Goal: Information Seeking & Learning: Learn about a topic

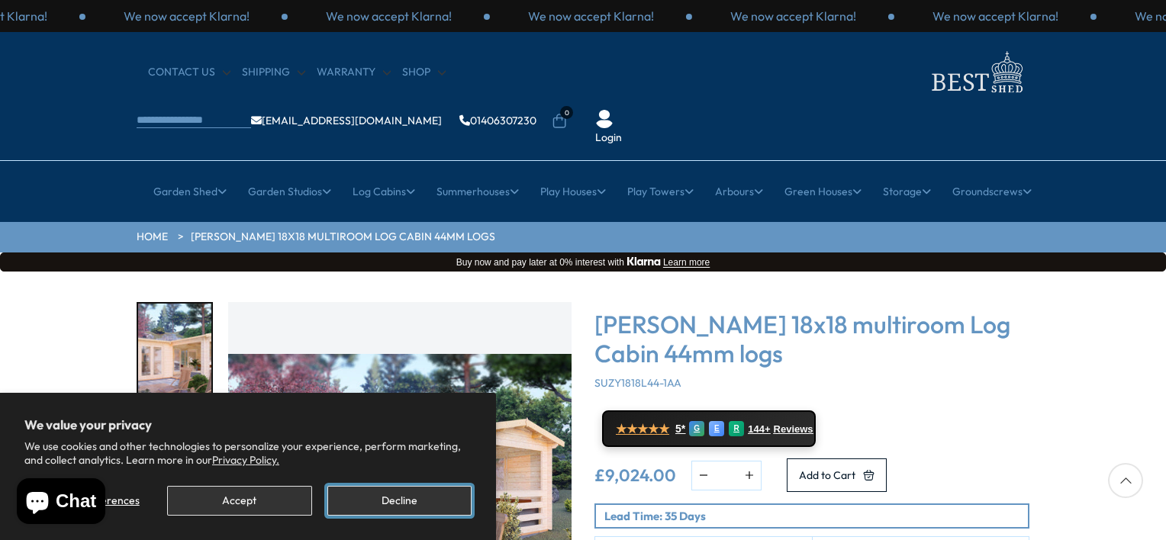
click at [348, 500] on button "Decline" at bounding box center [399, 501] width 144 height 30
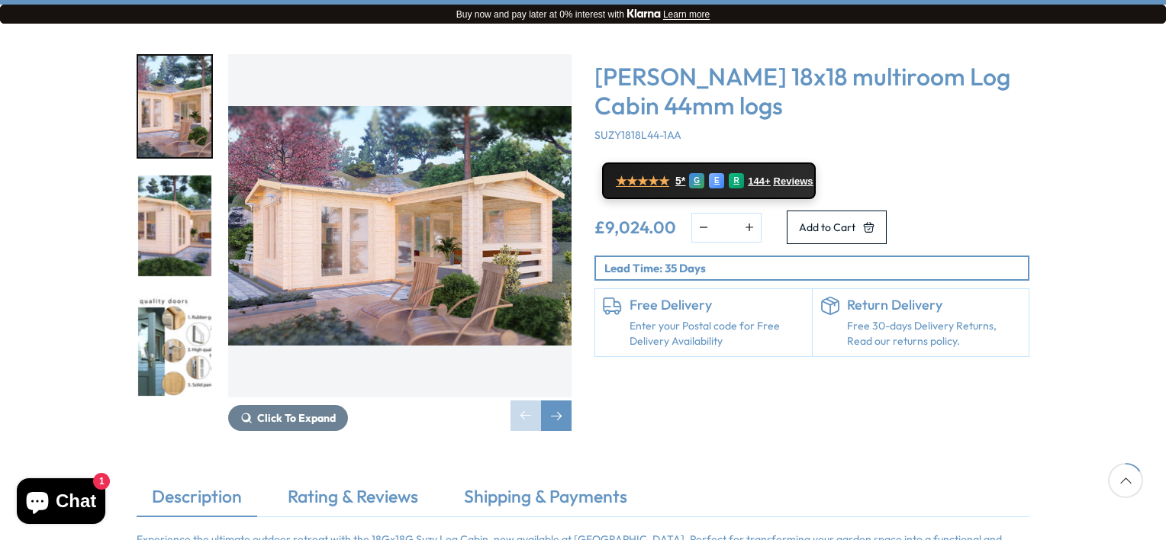
scroll to position [153, 0]
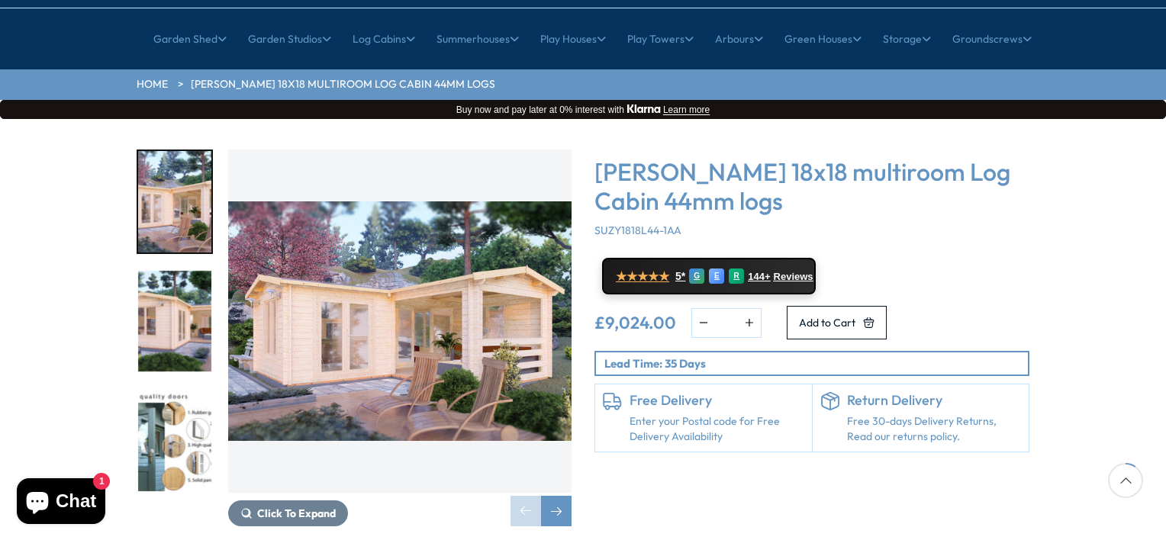
click at [394, 283] on img "1 / 7" at bounding box center [399, 321] width 343 height 343
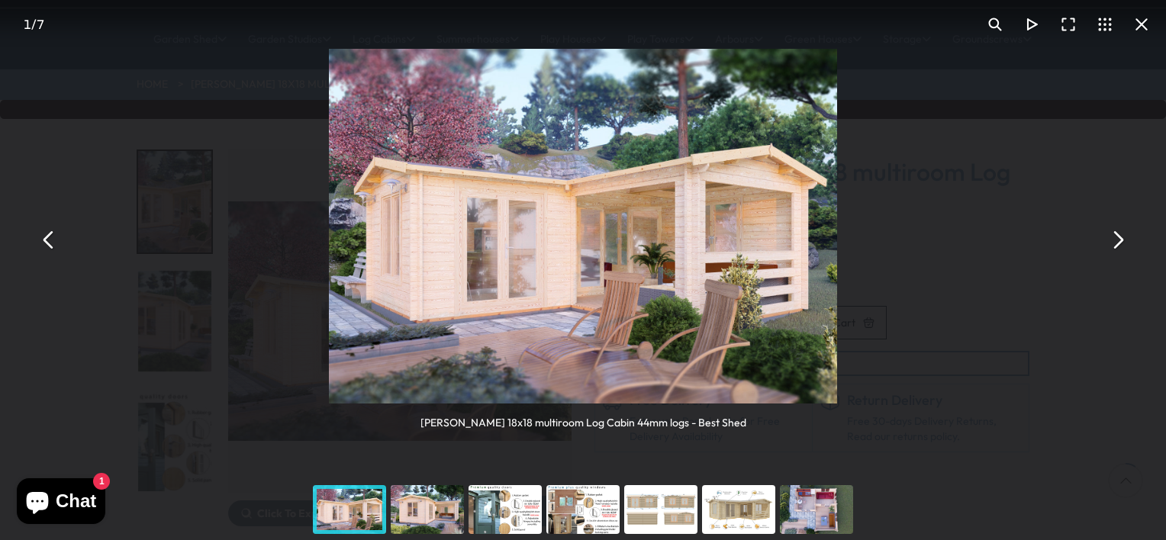
click at [1125, 244] on button "You can close this modal content with the ESC key" at bounding box center [1117, 239] width 37 height 37
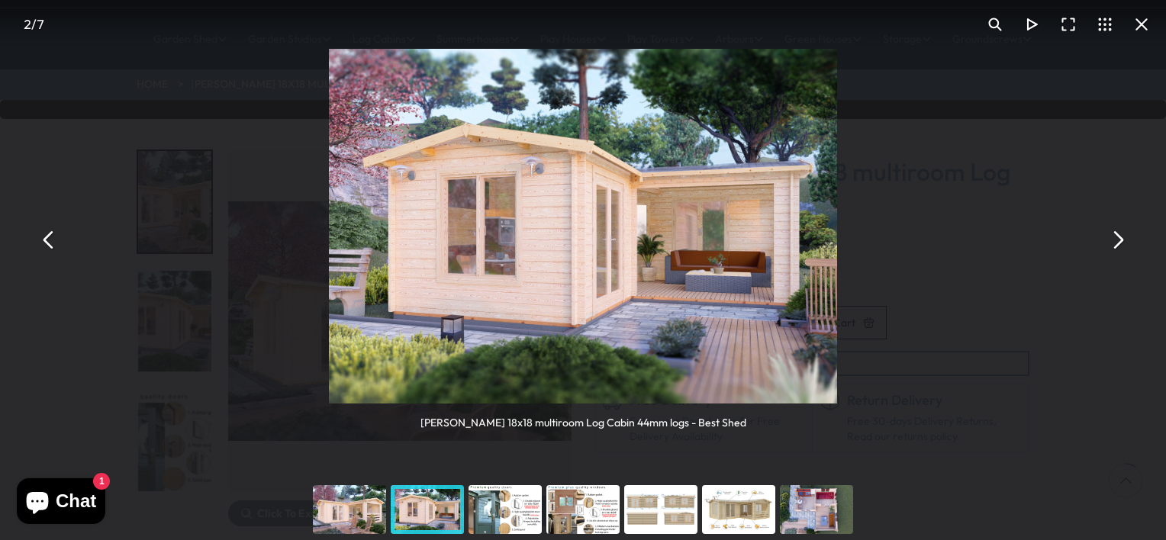
click at [1125, 244] on button "You can close this modal content with the ESC key" at bounding box center [1117, 239] width 37 height 37
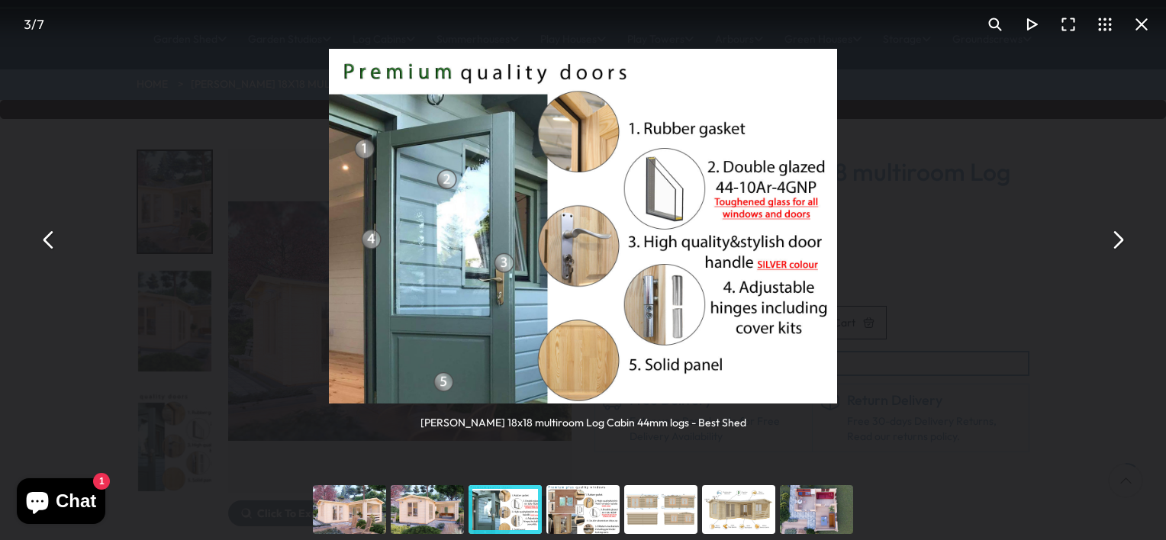
click at [1123, 243] on button "You can close this modal content with the ESC key" at bounding box center [1117, 239] width 37 height 37
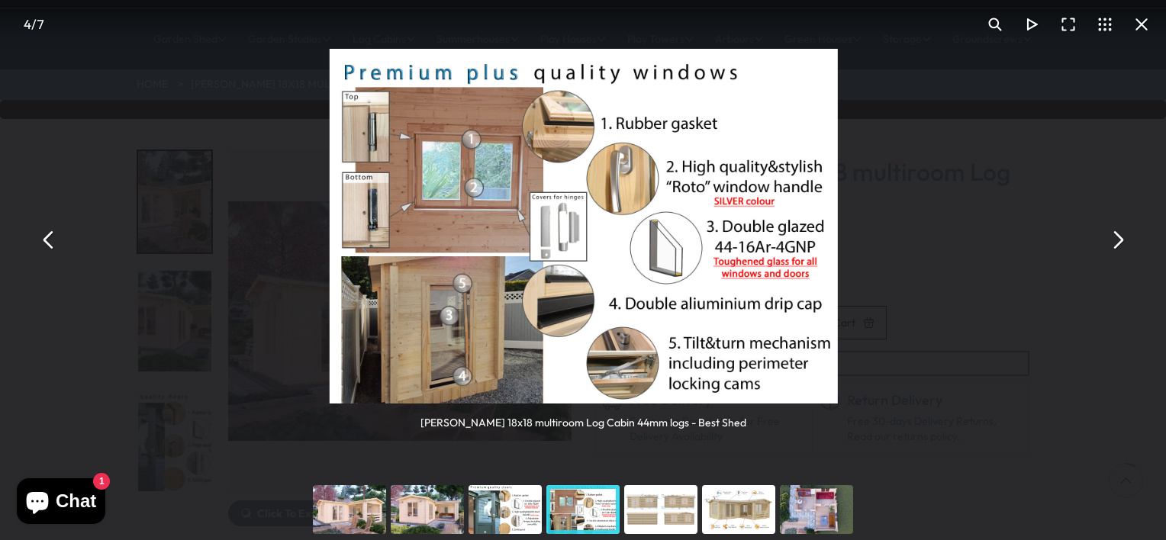
click at [1123, 243] on button "You can close this modal content with the ESC key" at bounding box center [1117, 239] width 37 height 37
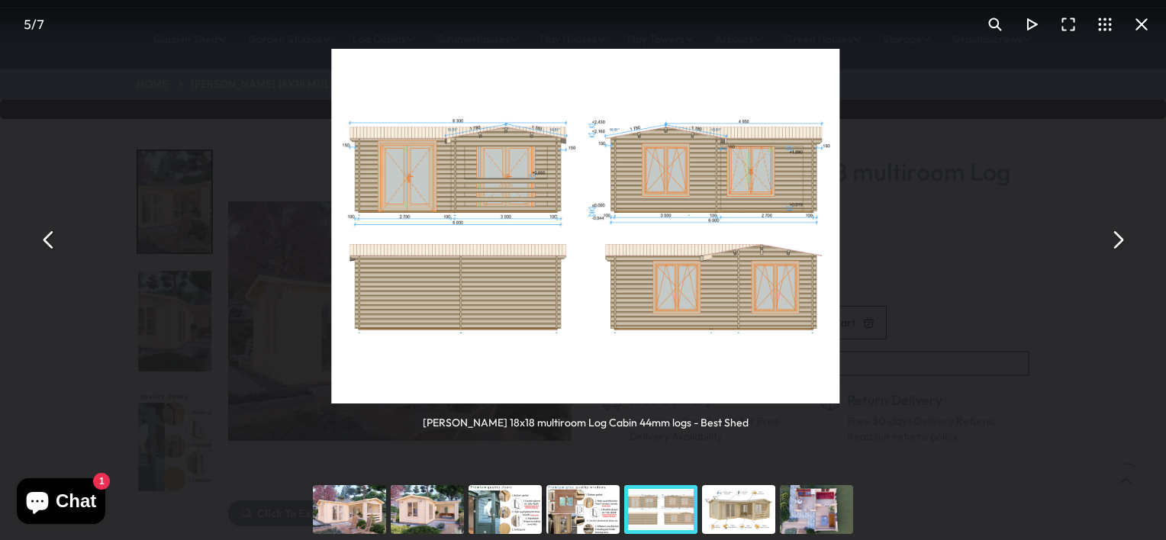
click at [1123, 243] on button "You can close this modal content with the ESC key" at bounding box center [1117, 239] width 37 height 37
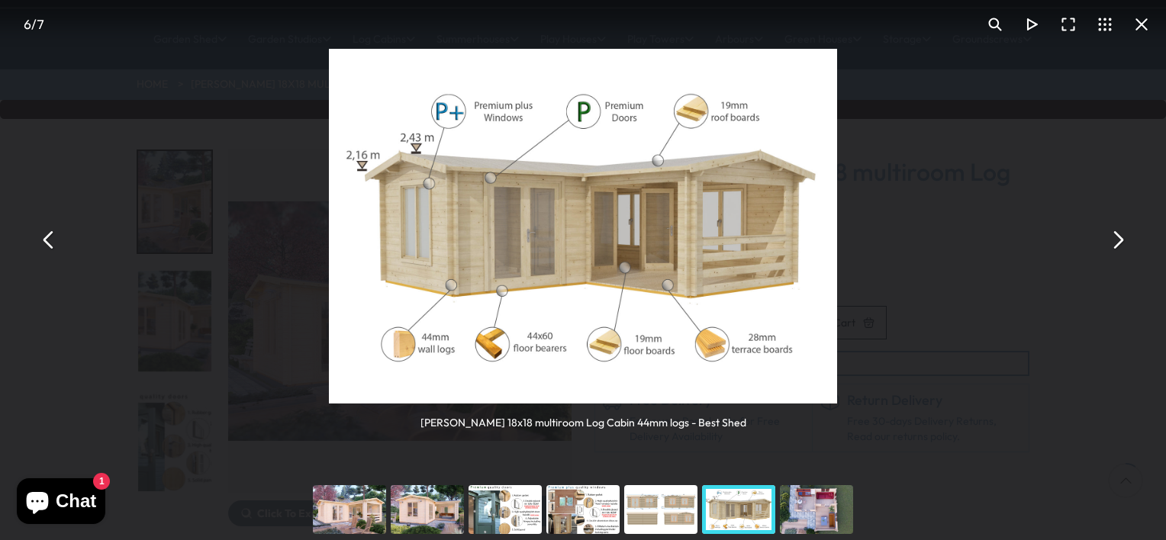
click at [1123, 243] on button "You can close this modal content with the ESC key" at bounding box center [1117, 239] width 37 height 37
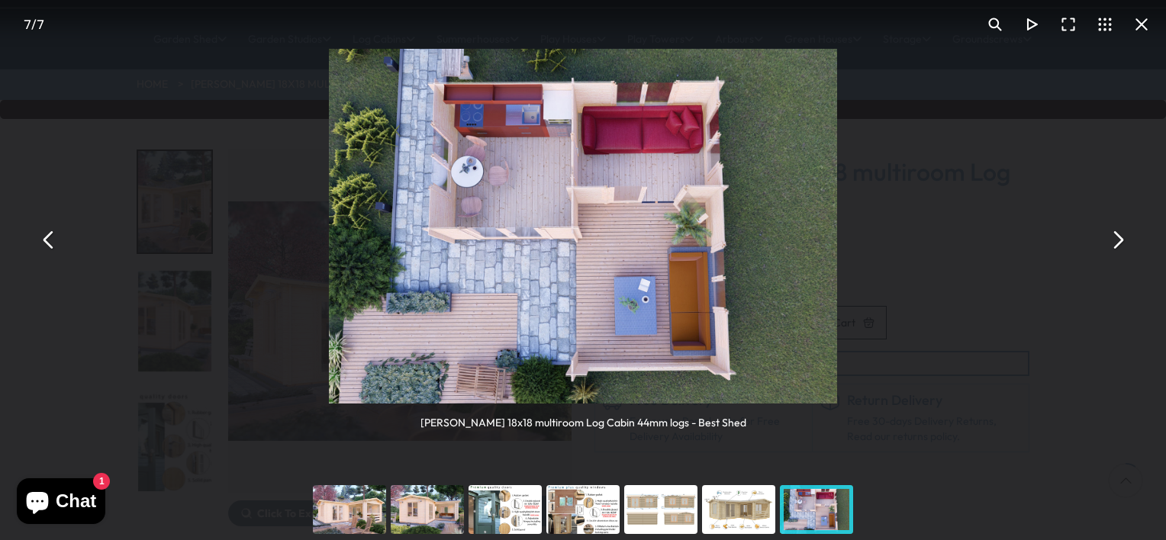
click at [1123, 243] on button "You can close this modal content with the ESC key" at bounding box center [1117, 239] width 37 height 37
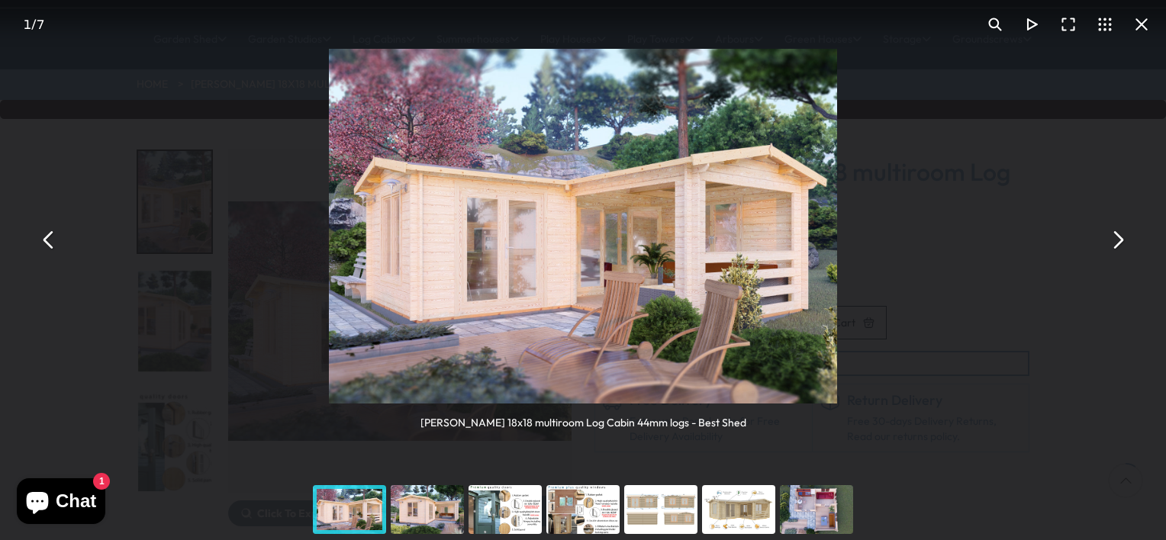
click at [1123, 243] on button "You can close this modal content with the ESC key" at bounding box center [1117, 239] width 37 height 37
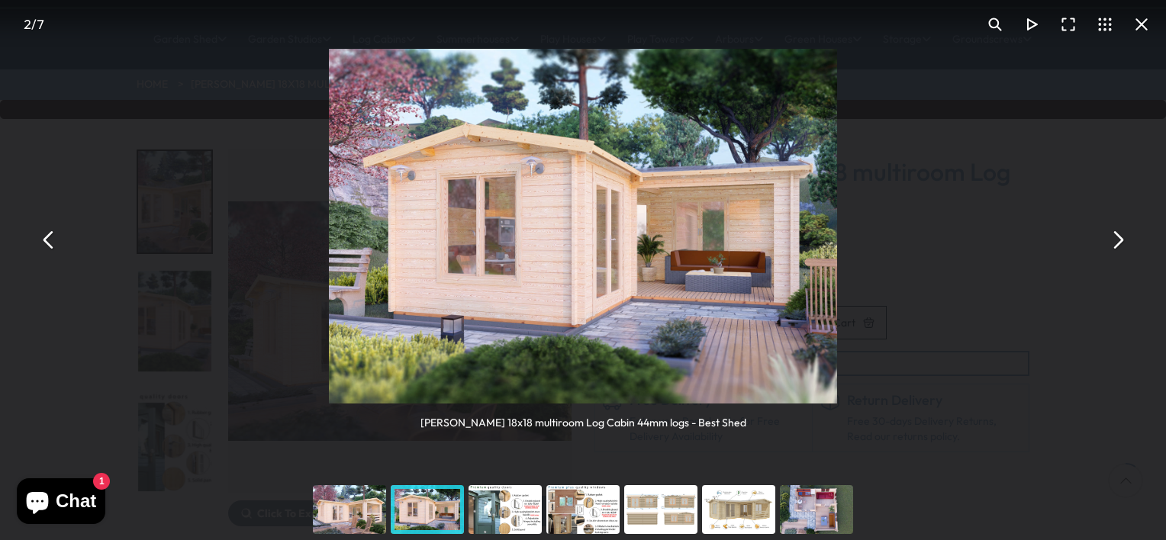
click at [1123, 243] on button "You can close this modal content with the ESC key" at bounding box center [1117, 239] width 37 height 37
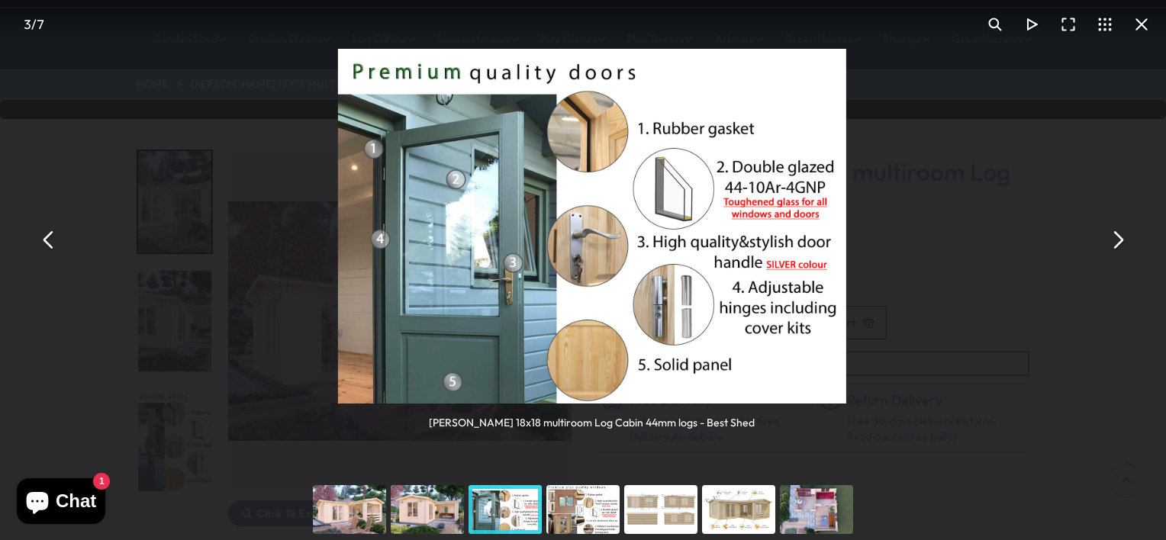
click at [1123, 243] on button "You can close this modal content with the ESC key" at bounding box center [1117, 239] width 37 height 37
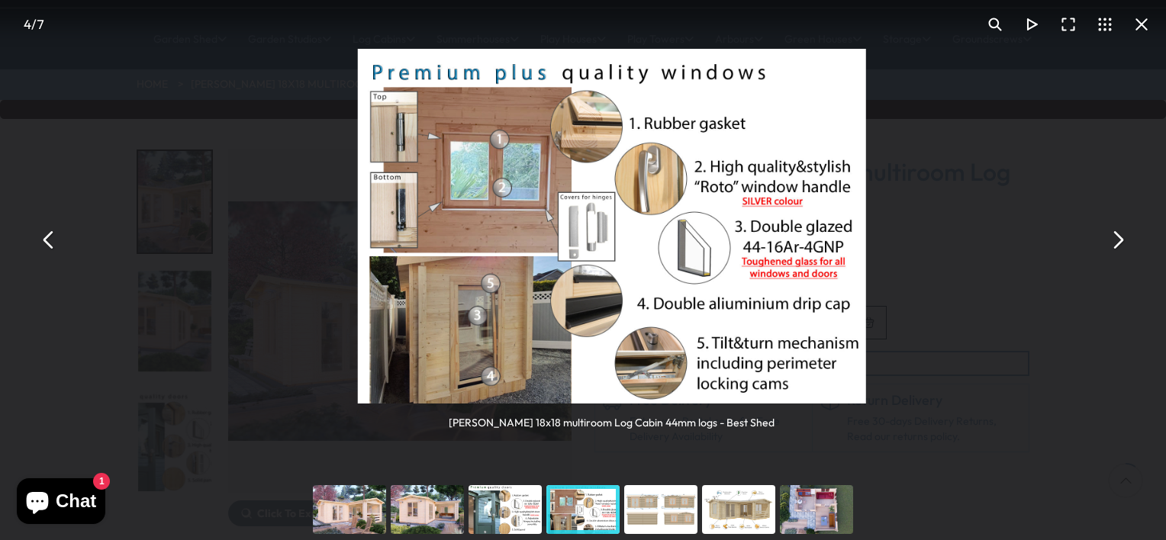
click at [1123, 243] on button "You can close this modal content with the ESC key" at bounding box center [1117, 239] width 37 height 37
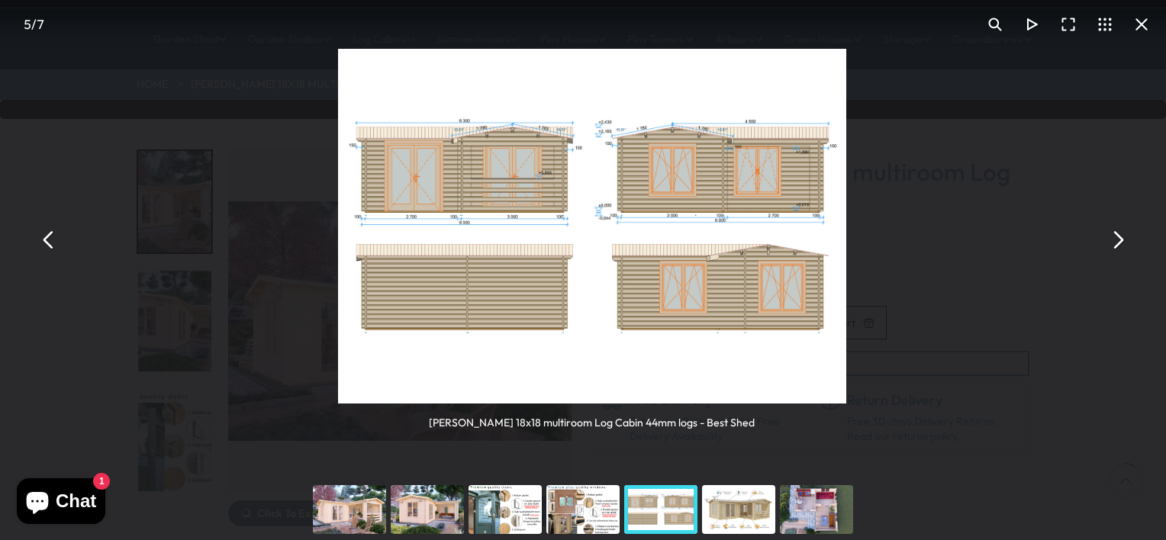
click at [1123, 243] on button "You can close this modal content with the ESC key" at bounding box center [1117, 239] width 37 height 37
